Goal: Book appointment/travel/reservation

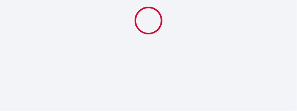
select select
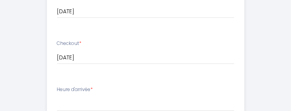
scroll to position [235, 0]
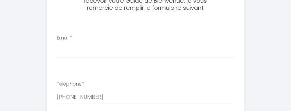
click at [108, 34] on div "Email *" at bounding box center [146, 46] width 188 height 24
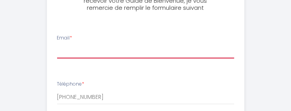
click at [73, 47] on input "Email *" at bounding box center [145, 52] width 177 height 14
type input "[EMAIL_ADDRESS][DOMAIN_NAME]"
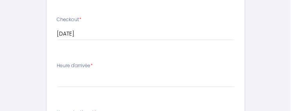
scroll to position [431, 0]
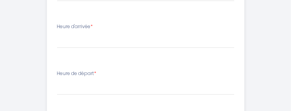
click at [172, 65] on ul "Email * [EMAIL_ADDRESS][DOMAIN_NAME] Téléphone * [PHONE_NUMBER] Checkin * [DATE…" at bounding box center [145, 50] width 207 height 442
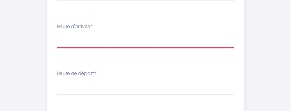
click at [100, 39] on select "17:00 17:30 18:00 18:30 19:00 19:30 20:00 20:30 21:00 21:30 22:00 22:30 23:00 2…" at bounding box center [145, 40] width 177 height 15
click at [77, 38] on select "17:00 17:30 18:00 18:30 19:00 19:30 20:00 20:30 21:00 21:30 22:00 22:30 23:00 2…" at bounding box center [145, 40] width 177 height 15
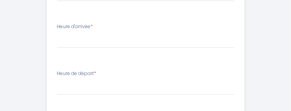
click at [92, 33] on div "Heure d'arrivée * 17:00 17:30 18:00 18:30 19:00 19:30 20:00 20:30 21:00 21:30 2…" at bounding box center [145, 35] width 177 height 25
click at [96, 27] on div "Heure d'arrivée * 17:00 17:30 18:00 18:30 19:00 19:30 20:00 20:30 21:00 21:30 2…" at bounding box center [145, 35] width 177 height 25
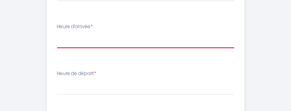
click at [124, 36] on select "17:00 17:30 18:00 18:30 19:00 19:30 20:00 20:30 21:00 21:30 22:00 22:30 23:00 2…" at bounding box center [145, 40] width 177 height 15
select select "17:00"
click at [57, 33] on select "17:00 17:30 18:00 18:30 19:00 19:30 20:00 20:30 21:00 21:30 22:00 22:30 23:00 2…" at bounding box center [145, 40] width 177 height 15
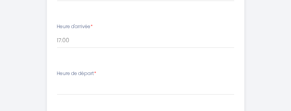
click at [101, 78] on div "Heure de départ * 00:00 00:30 01:00 01:30 02:00 02:30 03:00 03:30 04:00 04:30 0…" at bounding box center [145, 82] width 177 height 25
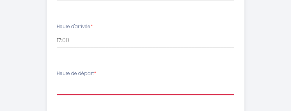
click at [96, 85] on select "00:00 00:30 01:00 01:30 02:00 02:30 03:00 03:30 04:00 04:30 05:00 05:30 06:00 0…" at bounding box center [145, 87] width 177 height 15
select select "10:00"
click at [57, 80] on select "00:00 00:30 01:00 01:30 02:00 02:30 03:00 03:30 04:00 04:30 05:00 05:30 06:00 0…" at bounding box center [145, 87] width 177 height 15
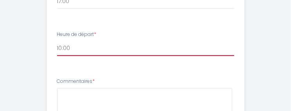
scroll to position [509, 0]
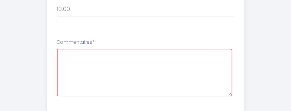
click at [110, 57] on textarea at bounding box center [144, 72] width 175 height 47
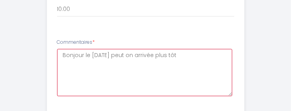
click at [206, 56] on textarea "Bonjour le [DATE] peut on arrivée plus tôt" at bounding box center [144, 72] width 175 height 47
click at [95, 60] on textarea "Bonjour le [DATE] peut on arrivée plus tôt dans l'après midi ?" at bounding box center [144, 72] width 175 height 47
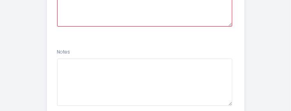
scroll to position [588, 0]
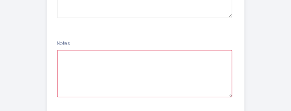
click at [100, 53] on textarea at bounding box center [144, 73] width 175 height 47
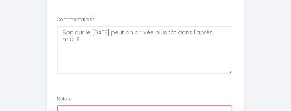
scroll to position [521, 0]
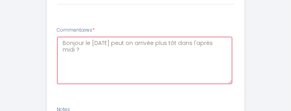
click at [108, 48] on textarea "Bonjour le [DATE] peut on arrivée plus tôt dans l'après midi ?" at bounding box center [144, 60] width 175 height 47
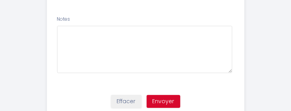
scroll to position [639, 0]
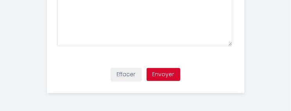
type textarea "Bonjour le [DATE] peut on arrivée plus tôt dans l'après midi ? Il y aura quelqu…"
click at [165, 74] on button "Envoyer" at bounding box center [164, 74] width 34 height 13
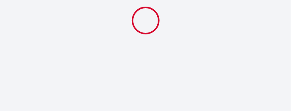
scroll to position [0, 0]
select select "10:00"
